Goal: Task Accomplishment & Management: Use online tool/utility

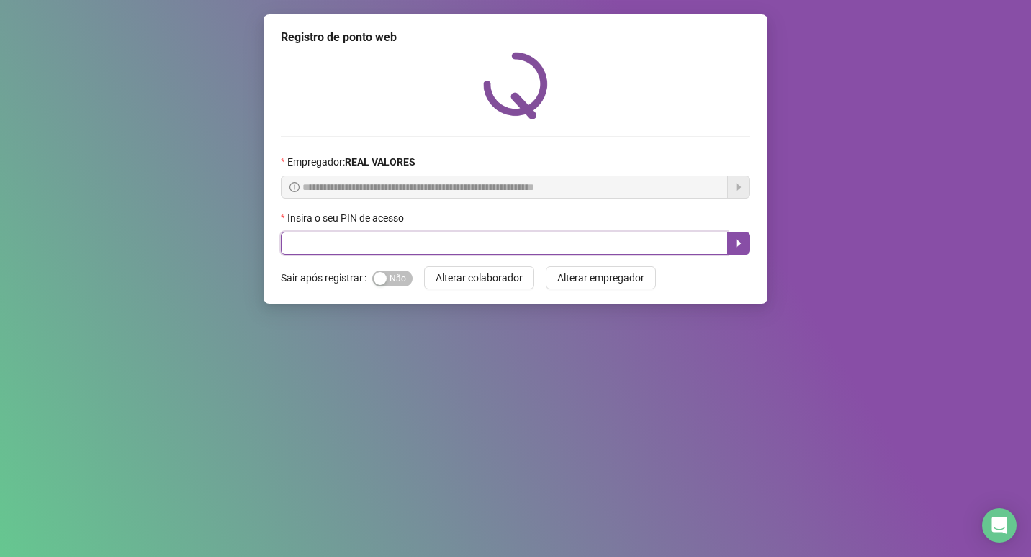
click at [343, 247] on input "text" at bounding box center [504, 243] width 447 height 23
type input "*****"
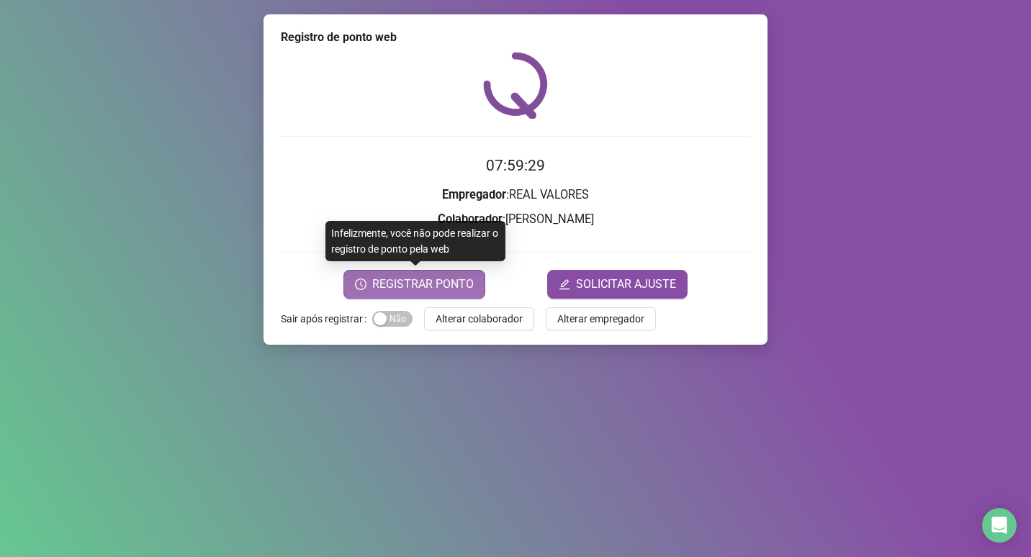
click at [407, 284] on span "REGISTRAR PONTO" at bounding box center [422, 284] width 101 height 17
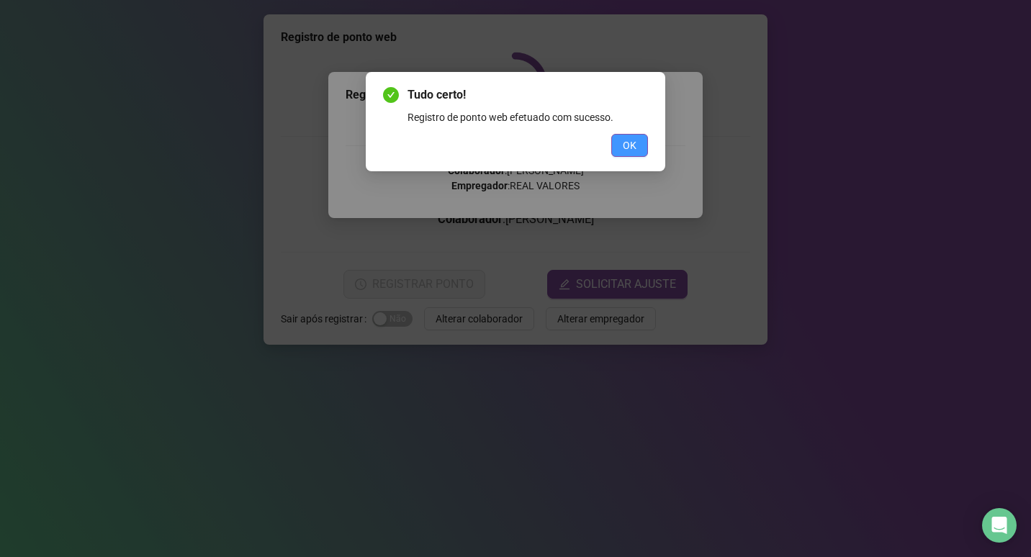
click at [630, 144] on span "OK" at bounding box center [630, 145] width 14 height 16
